Goal: Task Accomplishment & Management: Manage account settings

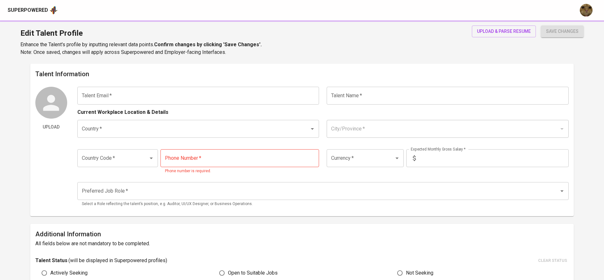
type input "[EMAIL_ADDRESS][DOMAIN_NAME]"
type input "[PERSON_NAME]"
type input "[GEOGRAPHIC_DATA]"
type input "+62"
type input "[PHONE_NUMBER]"
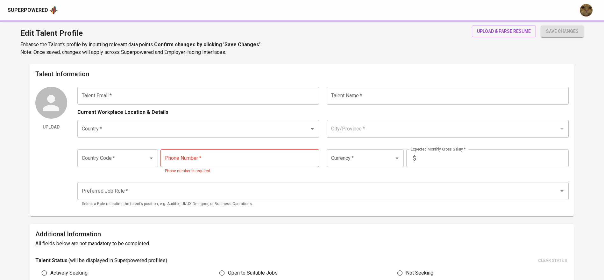
type input "IDR"
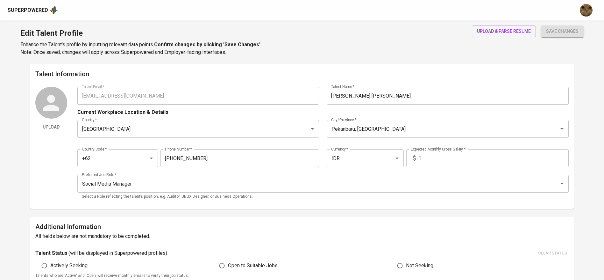
type input "theodoraesthella13@gmail.com"
type input "[PERSON_NAME] [PERSON_NAME]"
type input "Indonesia"
type input "Pekanbaru, Riau"
type input "+62"
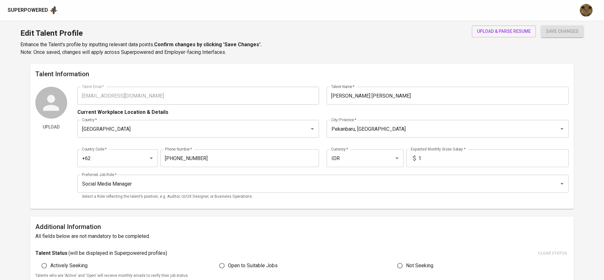
type input "812-8565-8181"
type input "IDR"
type input "Social Media Manager"
type input "0"
type input "2 Weeks"
